Goal: Use online tool/utility: Utilize a website feature to perform a specific function

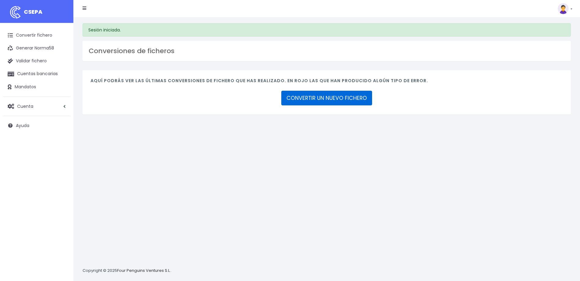
click at [339, 98] on link "CONVERTIR UN NUEVO FICHERO" at bounding box center [326, 98] width 91 height 15
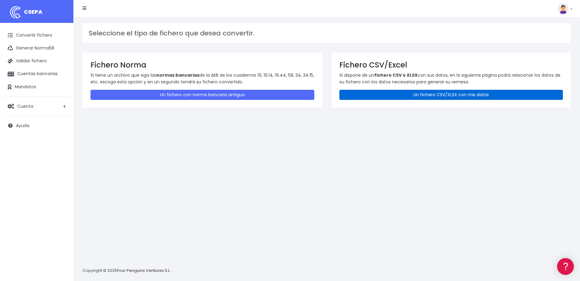
click at [433, 93] on link "Un fichero CSV/XLSX con mis datos" at bounding box center [451, 95] width 224 height 10
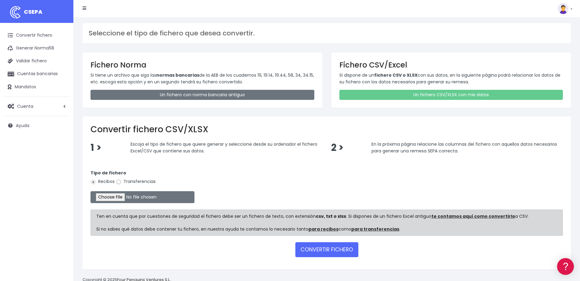
click at [119, 182] on input "Transferencias" at bounding box center [119, 182] width 6 height 6
radio input "true"
click at [121, 198] on input "file" at bounding box center [142, 197] width 104 height 12
type input "C:\fakepath\2025.08.27_0535_W2MCorporateSLU.csv"
click at [340, 246] on button "CONVERTIR FICHERO" at bounding box center [326, 249] width 63 height 15
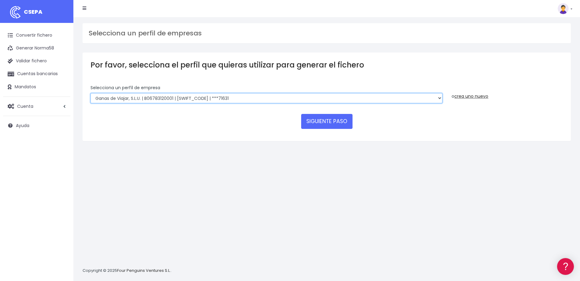
drag, startPoint x: 440, startPoint y: 98, endPoint x: 433, endPoint y: 98, distance: 6.4
click at [440, 98] on select "WORLD2MEET,S.L.U | b62880992 | BSABESBBXXX | ***97721 World 2 Meet SLU | B62880…" at bounding box center [266, 98] width 352 height 10
click at [439, 101] on select "WORLD2MEET,S.L.U | b62880992 | BSABESBBXXX | ***97721 World 2 Meet SLU | B62880…" at bounding box center [266, 98] width 352 height 10
select select "649"
click at [90, 93] on select "WORLD2MEET,S.L.U | b62880992 | BSABESBBXXX | ***97721 World 2 Meet SLU | B62880…" at bounding box center [266, 98] width 352 height 10
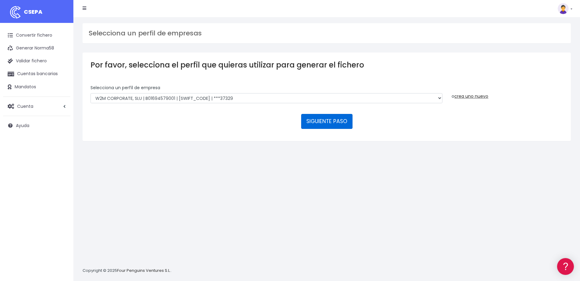
click at [332, 120] on button "SIGUIENTE PASO" at bounding box center [326, 121] width 51 height 15
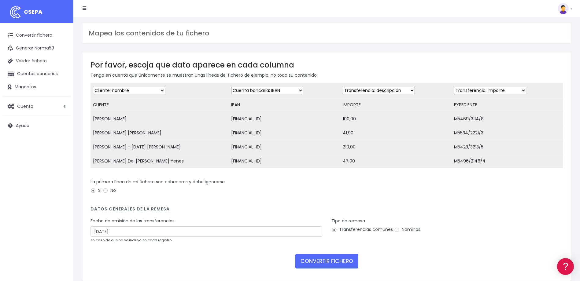
click at [415, 91] on select "Desechar campo Cliente: nombre Cliente: DNI Cliente: Email Cliente: referencia …" at bounding box center [379, 90] width 72 height 7
select select "amount"
click at [359, 87] on select "Desechar campo Cliente: nombre Cliente: DNI Cliente: Email Cliente: referencia …" at bounding box center [379, 90] width 72 height 7
click at [526, 90] on select "Desechar campo Cliente: nombre Cliente: DNI Cliente: Email Cliente: referencia …" at bounding box center [490, 90] width 72 height 7
select select "description"
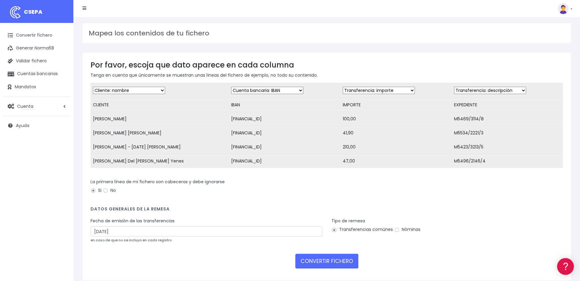
click at [459, 87] on select "Desechar campo Cliente: nombre Cliente: DNI Cliente: Email Cliente: referencia …" at bounding box center [490, 90] width 72 height 7
click at [149, 237] on input "29/08/2025" at bounding box center [206, 231] width 232 height 10
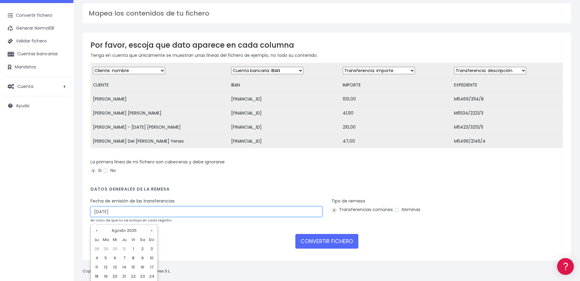
scroll to position [40, 0]
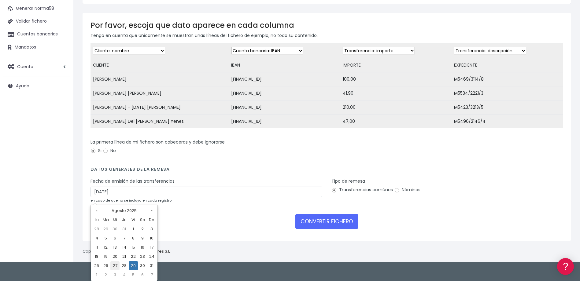
click at [116, 265] on td "27" at bounding box center [114, 265] width 9 height 9
type input "27/08/2025"
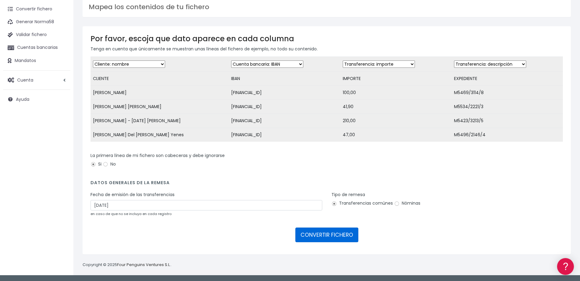
click at [334, 234] on button "CONVERTIR FICHERO" at bounding box center [326, 235] width 63 height 15
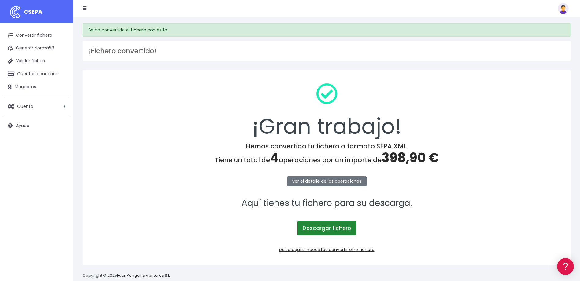
click at [333, 227] on link "Descargar fichero" at bounding box center [326, 228] width 59 height 15
click at [29, 36] on link "Convertir fichero" at bounding box center [36, 35] width 67 height 13
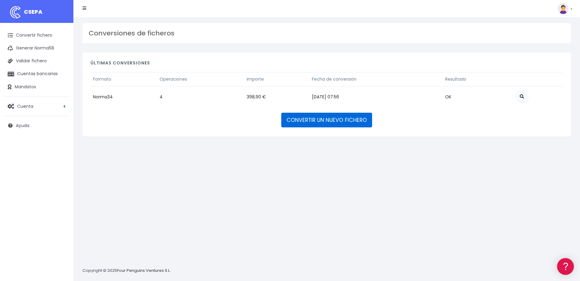
click at [318, 121] on link "CONVERTIR UN NUEVO FICHERO" at bounding box center [326, 120] width 91 height 15
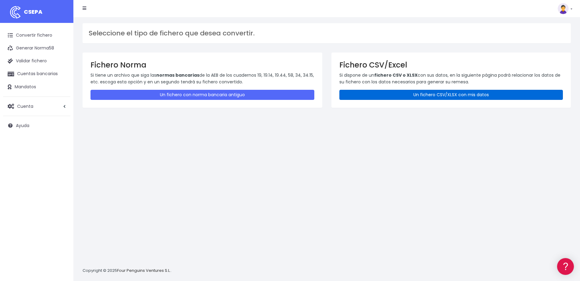
click at [429, 96] on link "Un fichero CSV/XLSX con mis datos" at bounding box center [451, 95] width 224 height 10
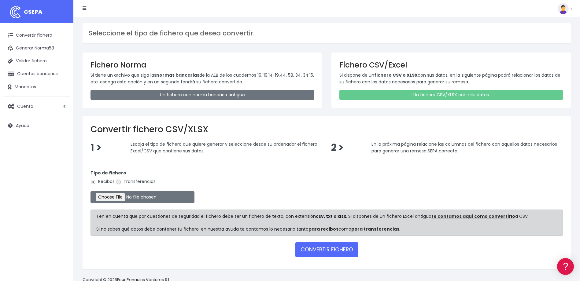
click at [120, 181] on input "Transferencias" at bounding box center [119, 182] width 6 height 6
radio input "true"
click at [119, 196] on input "file" at bounding box center [142, 197] width 104 height 12
type input "C:\fakepath\2025.08.27_0554_ViajesW2MSA.csv"
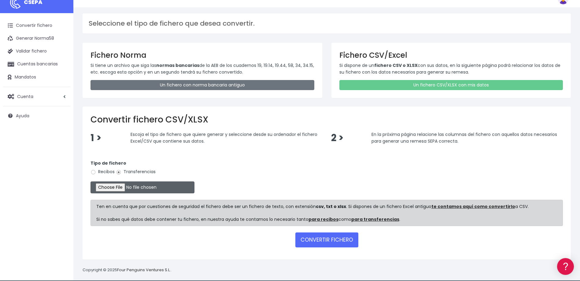
scroll to position [15, 0]
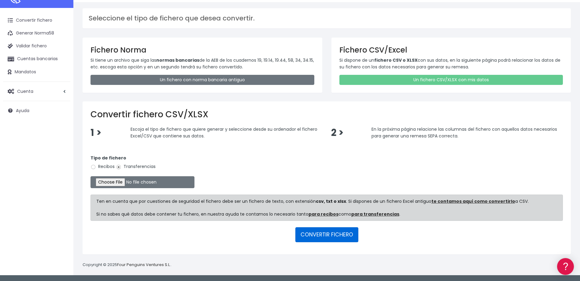
click at [337, 236] on button "CONVERTIR FICHERO" at bounding box center [326, 234] width 63 height 15
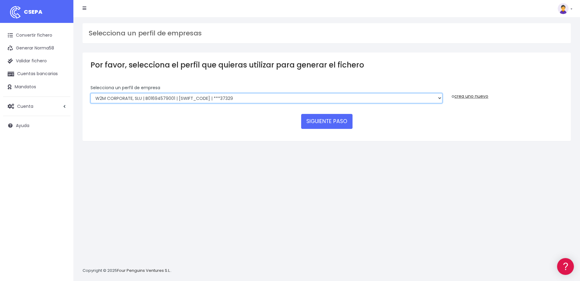
click at [439, 98] on select "WORLD2MEET,S.L.U | b62880992 | BSABESBBXXX | ***97721 World 2 Meet SLU | B62880…" at bounding box center [266, 98] width 352 height 10
select select "1750"
click at [90, 93] on select "WORLD2MEET,S.L.U | b62880992 | BSABESBBXXX | ***97721 World 2 Meet SLU | B62880…" at bounding box center [266, 98] width 352 height 10
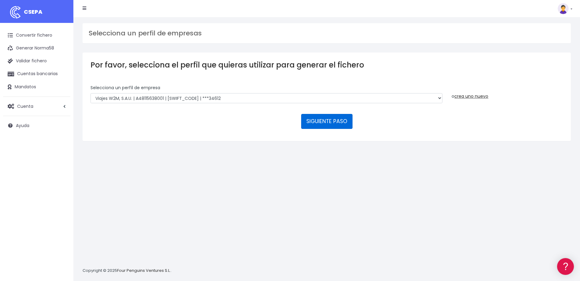
click at [333, 119] on button "SIGUIENTE PASO" at bounding box center [326, 121] width 51 height 15
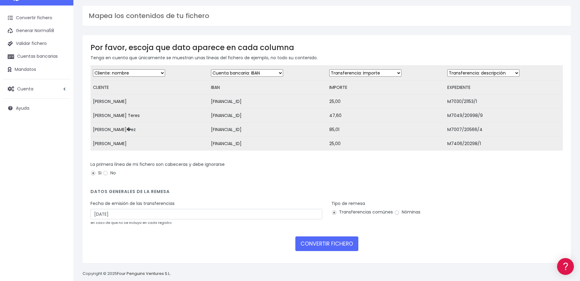
scroll to position [31, 0]
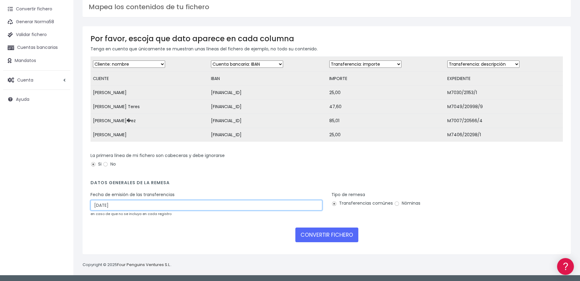
click at [141, 207] on input "29/08/2025" at bounding box center [206, 205] width 232 height 10
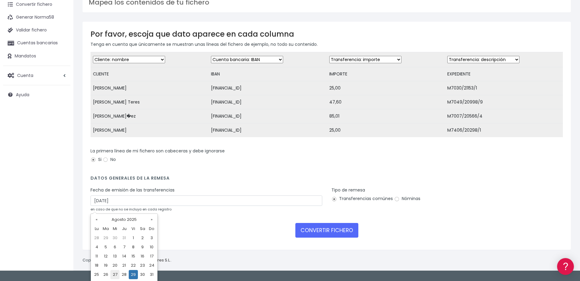
click at [116, 274] on td "27" at bounding box center [114, 274] width 9 height 9
type input "27/08/2025"
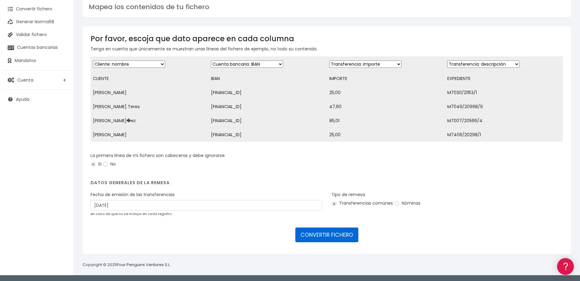
click at [317, 234] on button "CONVERTIR FICHERO" at bounding box center [326, 235] width 63 height 15
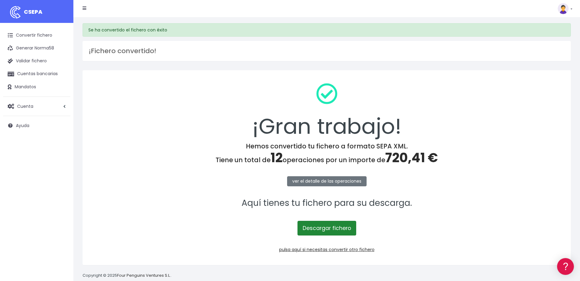
click at [329, 226] on link "Descargar fichero" at bounding box center [326, 228] width 59 height 15
click at [569, 9] on link at bounding box center [565, 8] width 15 height 11
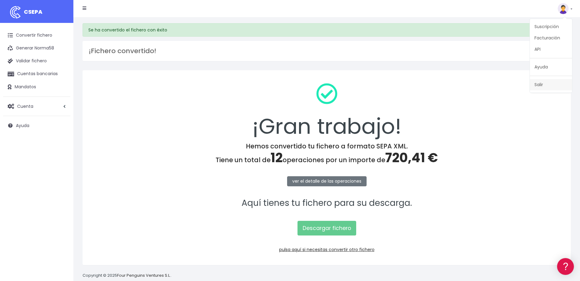
click at [538, 87] on link "Salir" at bounding box center [551, 84] width 42 height 11
